Goal: Navigation & Orientation: Find specific page/section

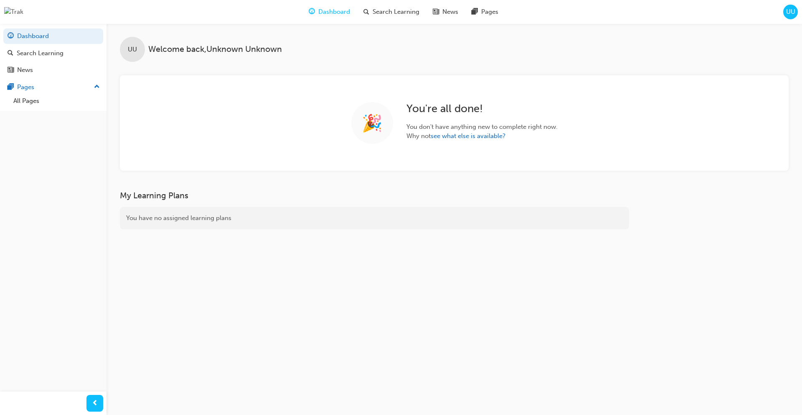
click at [789, 15] on span "UU" at bounding box center [790, 12] width 9 height 10
click at [793, 10] on span "UU" at bounding box center [790, 12] width 9 height 10
